Goal: Transaction & Acquisition: Obtain resource

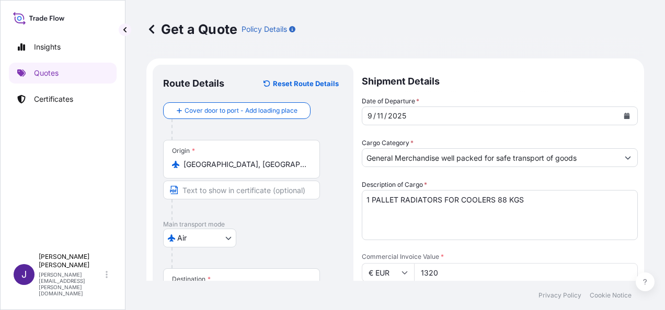
select select "Air"
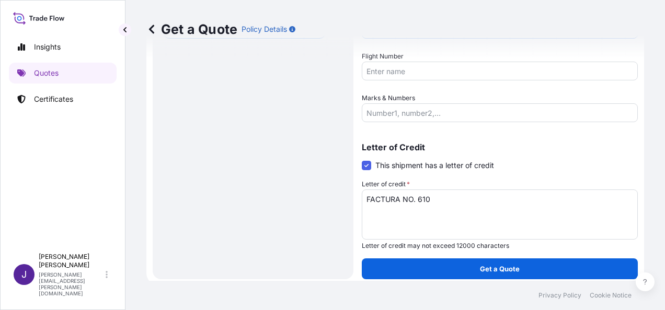
scroll to position [331, 0]
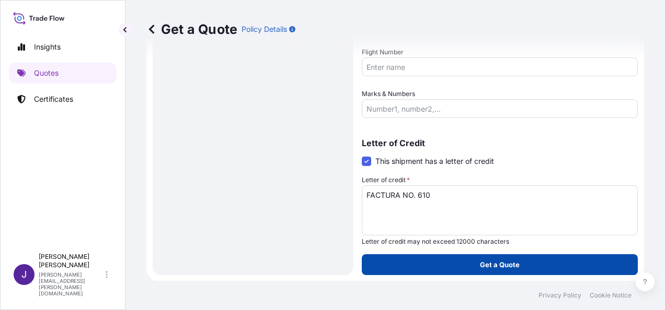
click at [514, 262] on p "Get a Quote" at bounding box center [500, 265] width 40 height 10
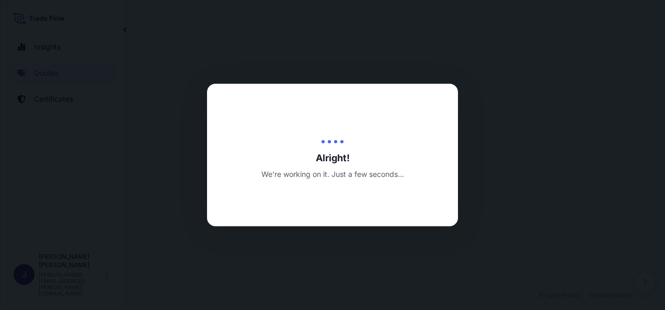
select select "Air"
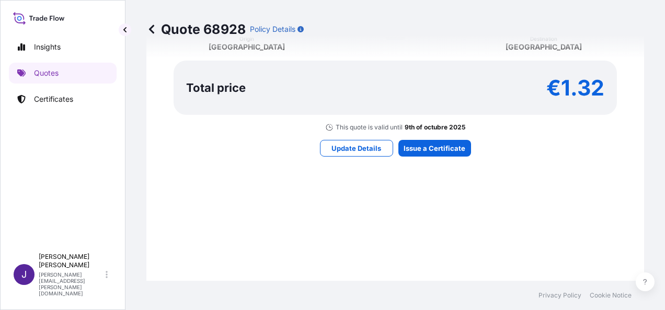
scroll to position [988, 0]
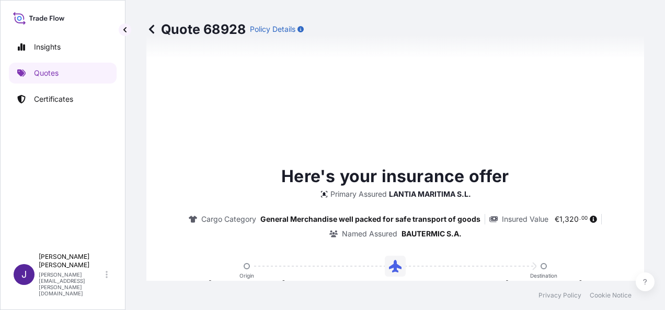
type input "[DATE]"
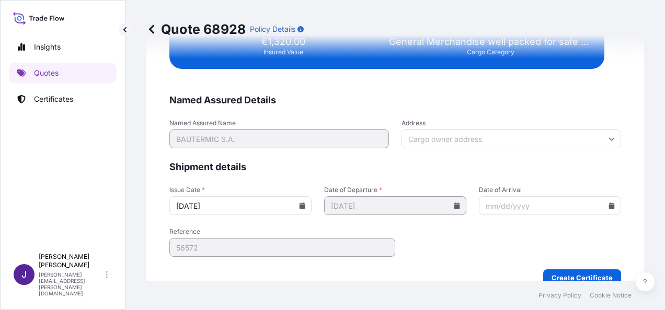
scroll to position [2104, 0]
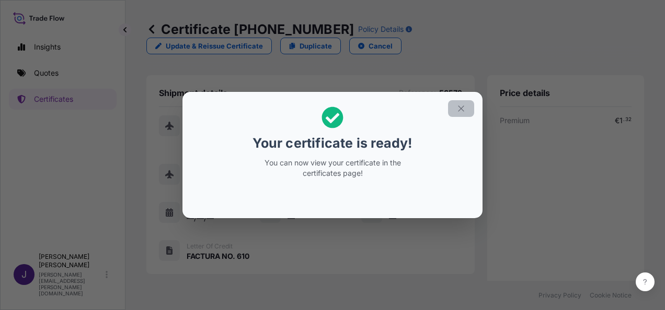
click at [463, 110] on icon "button" at bounding box center [460, 108] width 9 height 9
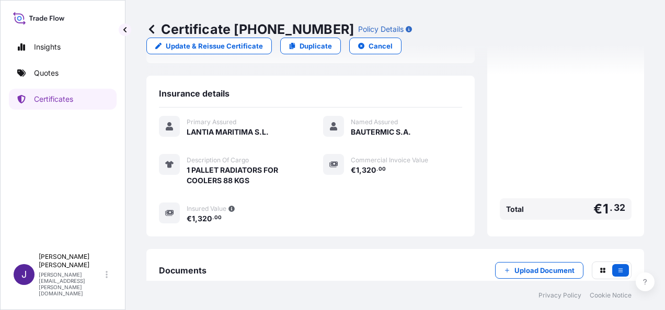
scroll to position [248, 0]
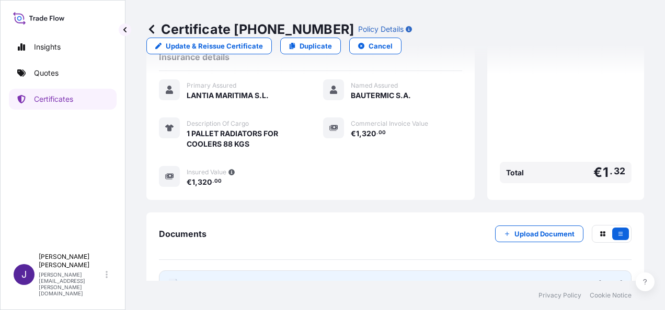
click at [253, 271] on link "PDF Certificate [DATE]" at bounding box center [395, 284] width 472 height 27
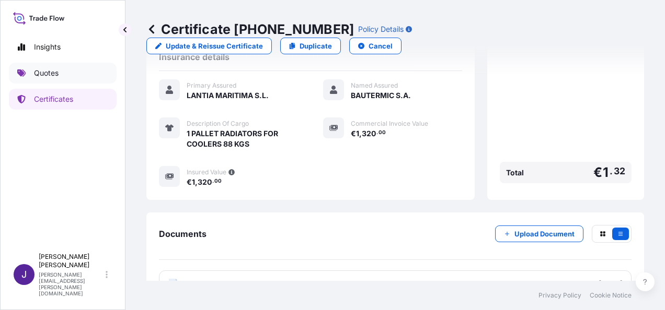
click at [59, 76] on link "Quotes" at bounding box center [63, 73] width 108 height 21
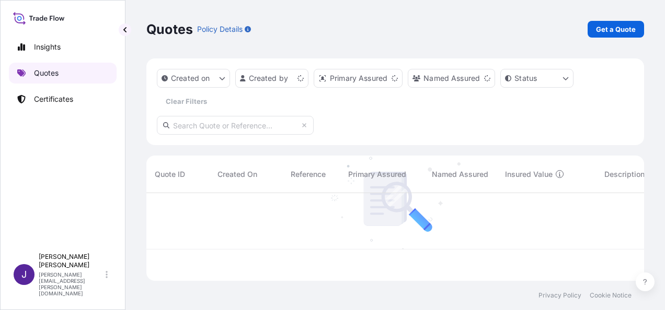
scroll to position [86, 489]
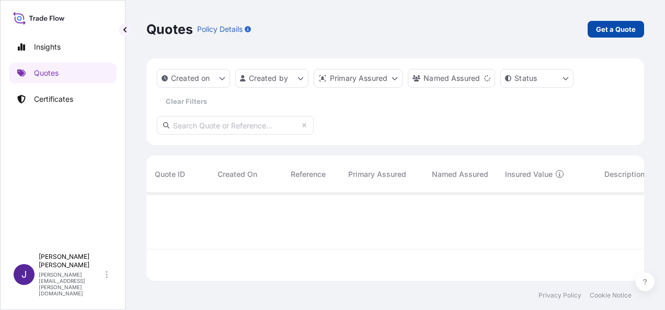
click at [611, 31] on p "Get a Quote" at bounding box center [616, 29] width 40 height 10
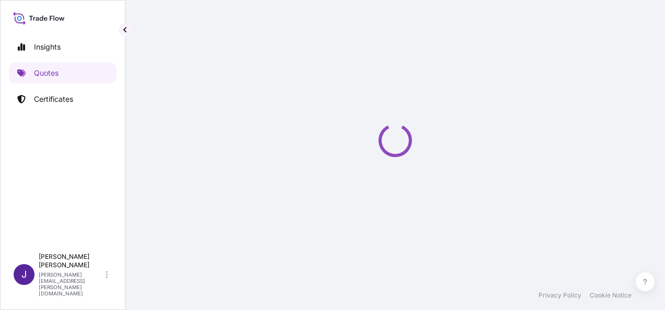
select select "Sea"
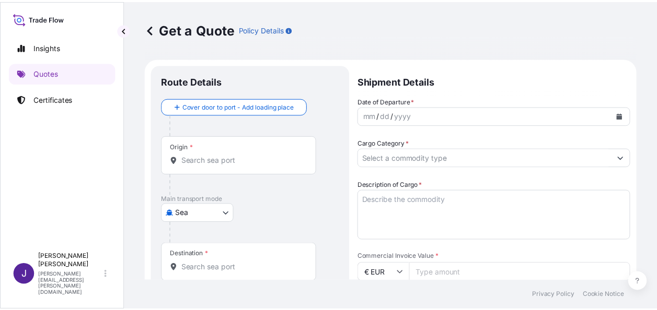
scroll to position [17, 0]
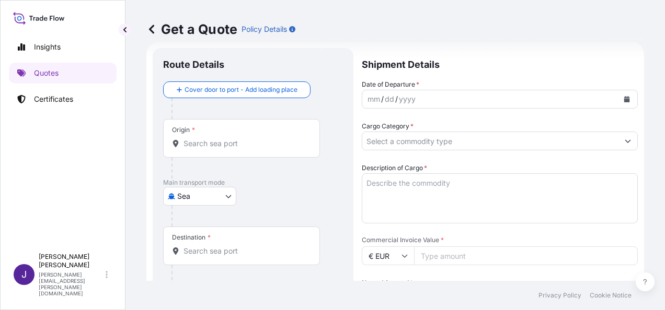
click at [264, 154] on div "Origin *" at bounding box center [241, 138] width 157 height 39
click at [264, 149] on input "Origin *" at bounding box center [244, 143] width 123 height 10
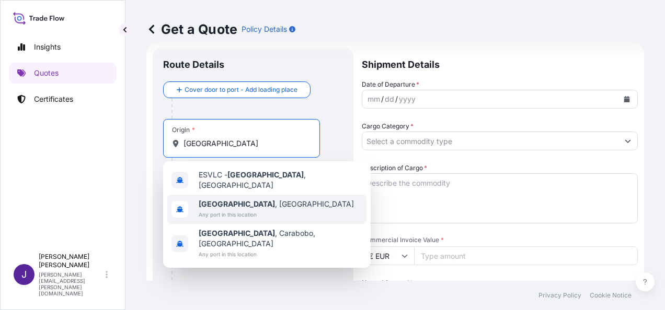
click at [220, 209] on span "Any port in this location" at bounding box center [276, 214] width 155 height 10
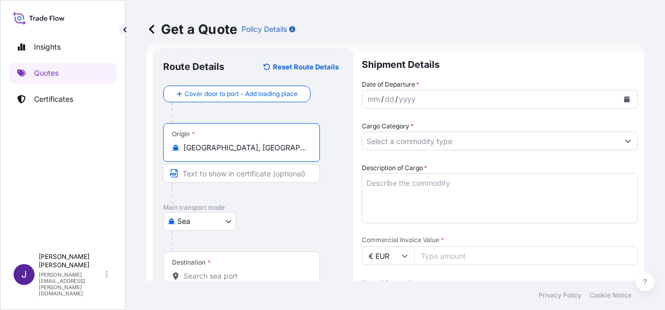
type input "[GEOGRAPHIC_DATA], [GEOGRAPHIC_DATA]"
click at [227, 277] on input "Destination *" at bounding box center [244, 276] width 123 height 10
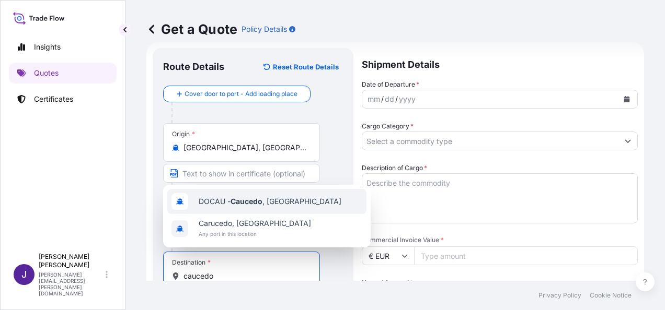
click at [284, 203] on span "DOCAU - Caucedo , [GEOGRAPHIC_DATA]" at bounding box center [270, 201] width 143 height 10
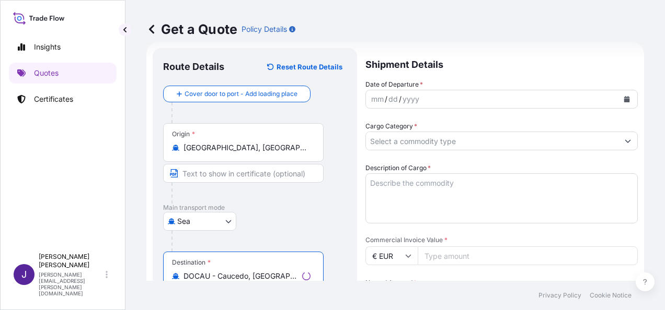
type input "DOCAU - Caucedo, [GEOGRAPHIC_DATA]"
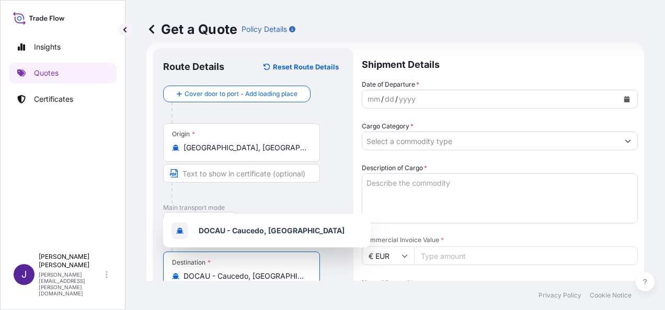
click at [479, 99] on div "mm / dd / yyyy" at bounding box center [490, 99] width 256 height 19
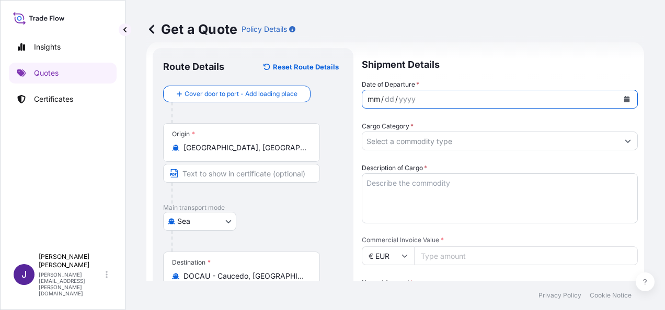
click at [624, 98] on button "Calendar" at bounding box center [626, 99] width 17 height 17
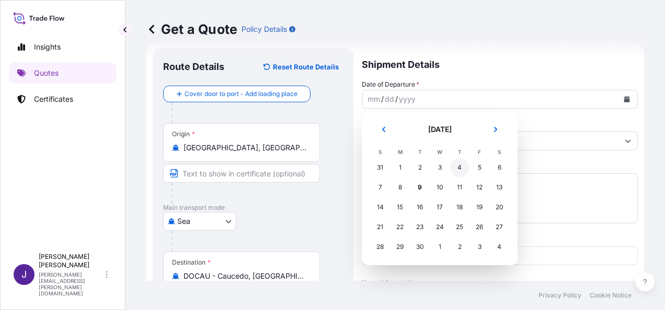
click at [461, 166] on div "4" at bounding box center [459, 167] width 19 height 19
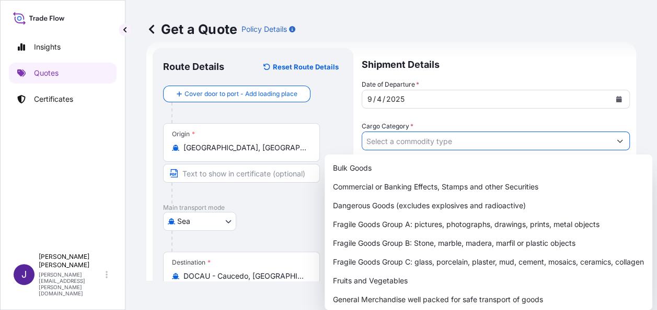
click at [412, 142] on input "Cargo Category *" at bounding box center [486, 141] width 248 height 19
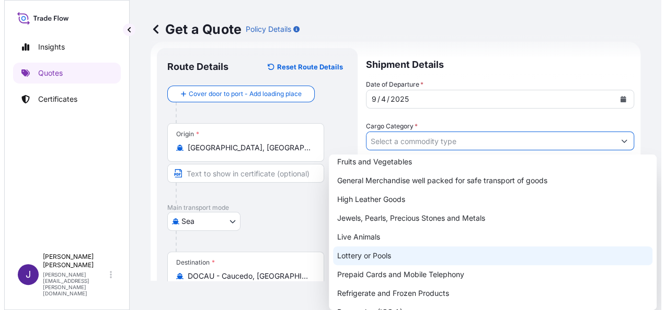
scroll to position [130, 0]
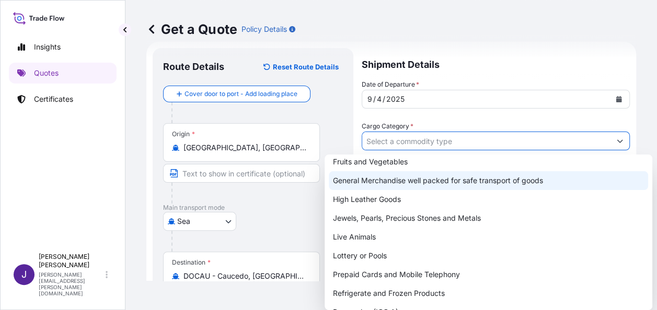
click at [393, 182] on div "General Merchandise well packed for safe transport of goods" at bounding box center [488, 180] width 319 height 19
type input "General Merchandise well packed for safe transport of goods"
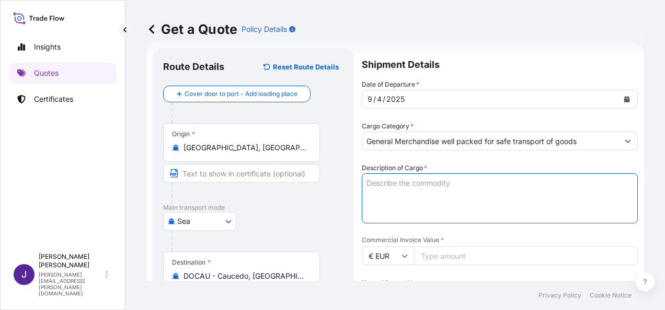
click at [407, 184] on textarea "Description of Cargo *" at bounding box center [500, 198] width 276 height 50
click at [427, 183] on textarea "Description of Cargo *" at bounding box center [500, 198] width 276 height 50
paste textarea "BEER"
type textarea "BEER"
click at [454, 258] on input "Commercial Invoice Value *" at bounding box center [526, 256] width 224 height 19
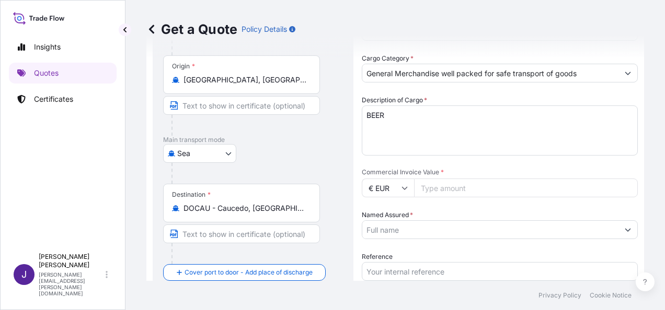
scroll to position [173, 0]
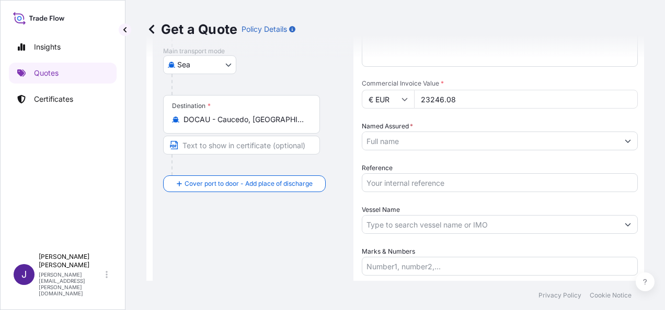
type input "23246.08"
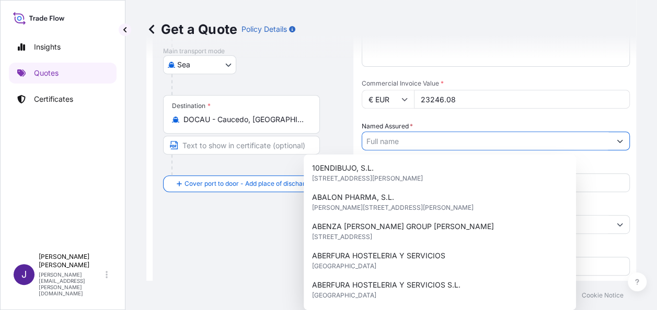
click at [404, 142] on input "Named Assured *" at bounding box center [486, 141] width 248 height 19
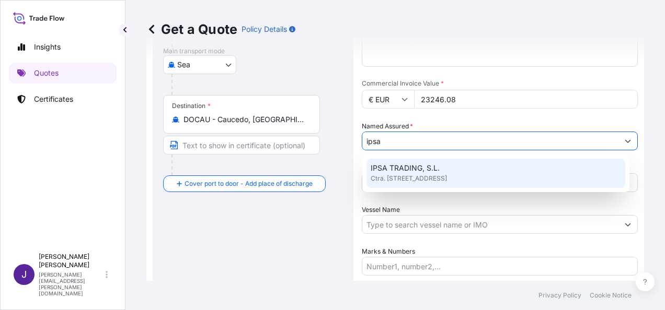
click at [423, 173] on span "Ctra. [STREET_ADDRESS]" at bounding box center [408, 178] width 76 height 10
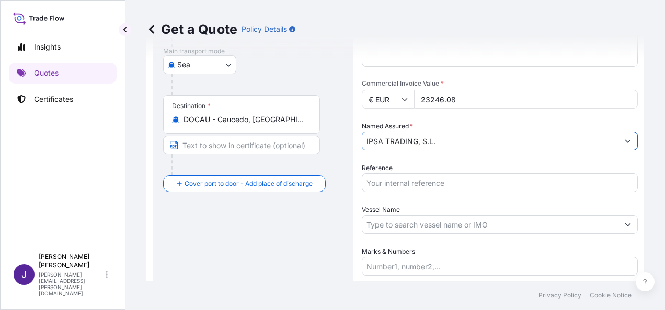
type input "IPSA TRADING, S.L."
click at [422, 183] on input "Reference" at bounding box center [500, 182] width 276 height 19
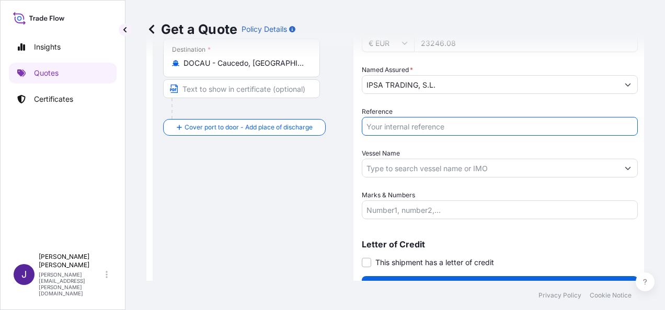
scroll to position [200, 0]
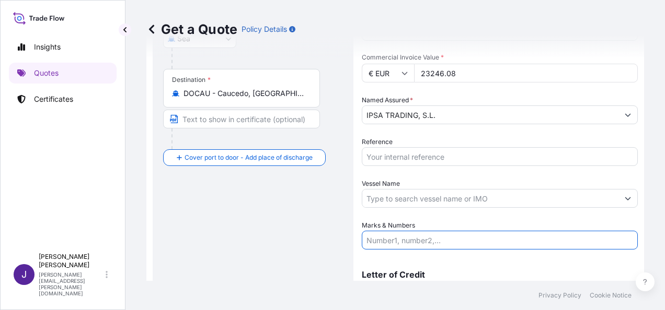
click at [400, 239] on input "Marks & Numbers" at bounding box center [500, 240] width 276 height 19
paste input "FCL CONTAINER CAAU7139213 – L7925898 – 3300 BOXES – 21.692,20 KGS"
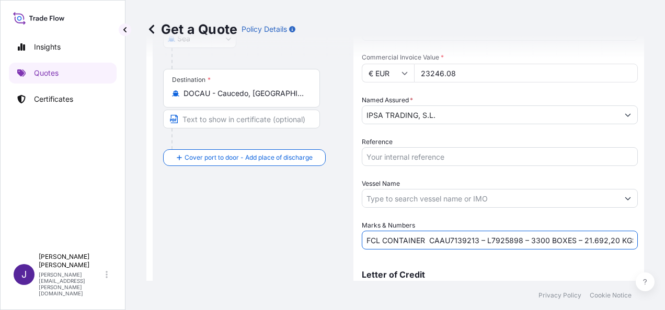
scroll to position [0, 8]
type input "FCL CONTAINER CAAU7139213 – L7925898 – 3300 BOXES – 21.692,20 KGS"
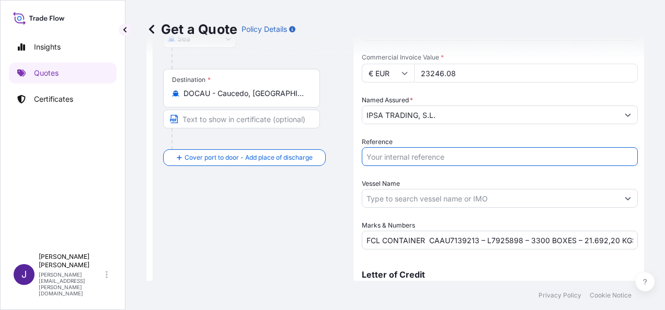
click at [424, 157] on input "Reference" at bounding box center [500, 156] width 276 height 19
type input "55388"
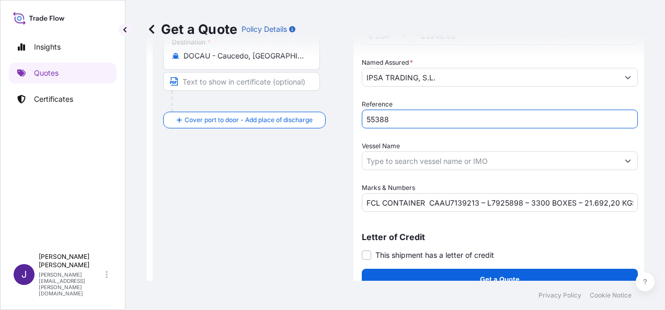
scroll to position [252, 0]
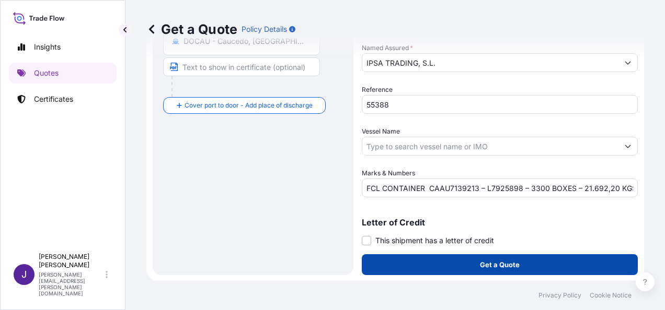
click at [480, 265] on p "Get a Quote" at bounding box center [500, 265] width 40 height 10
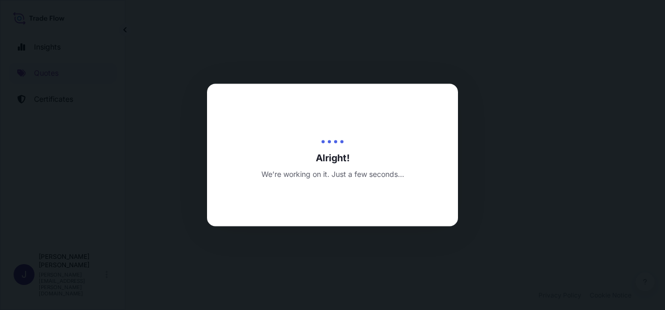
select select "Sea"
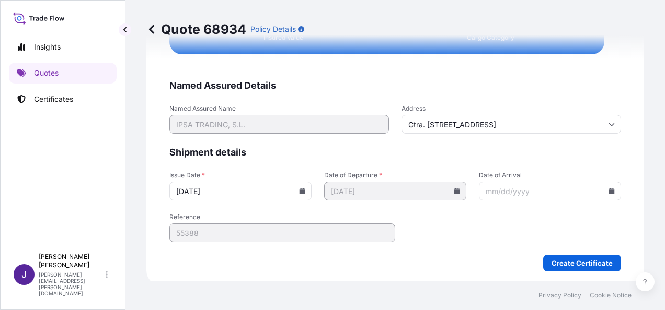
scroll to position [1974, 0]
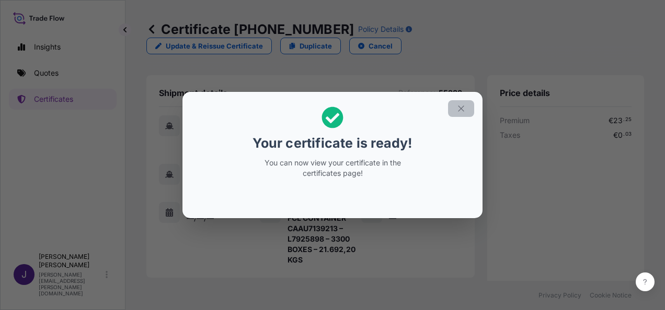
click at [456, 104] on button "button" at bounding box center [461, 108] width 26 height 17
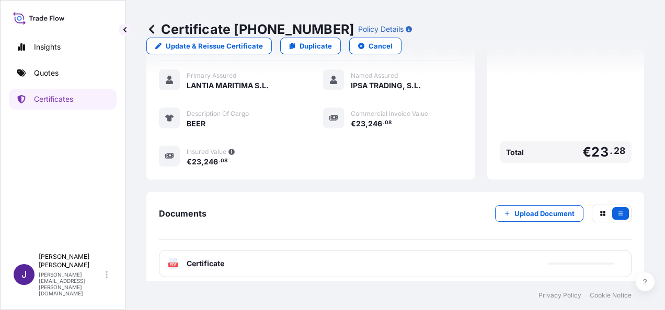
scroll to position [262, 0]
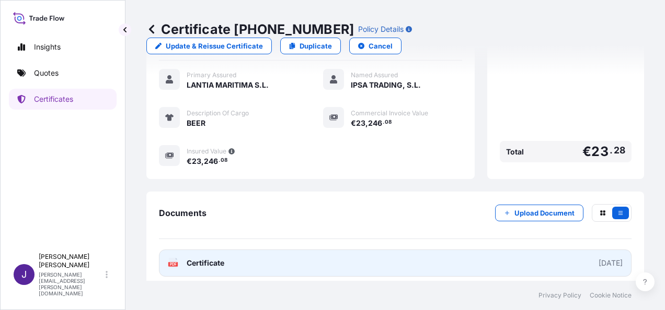
click at [222, 259] on span "Certificate" at bounding box center [206, 263] width 38 height 10
